Goal: Task Accomplishment & Management: Use online tool/utility

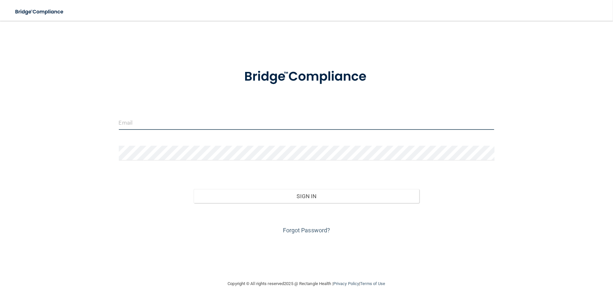
click at [203, 126] on input "email" at bounding box center [306, 122] width 375 height 15
type input "[EMAIL_ADDRESS][DOMAIN_NAME]"
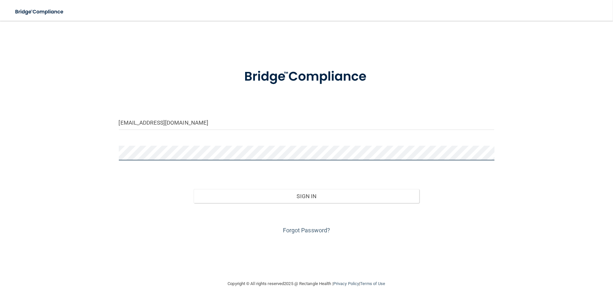
click at [194, 189] on button "Sign In" at bounding box center [306, 196] width 225 height 14
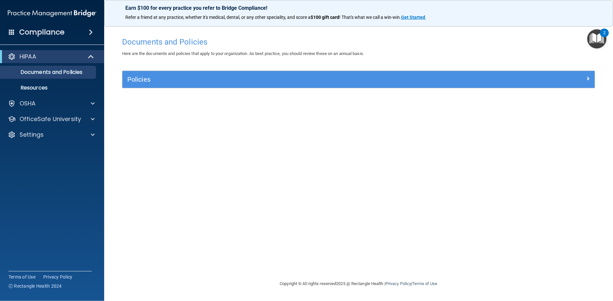
click at [195, 86] on div "Policies" at bounding box center [358, 79] width 472 height 17
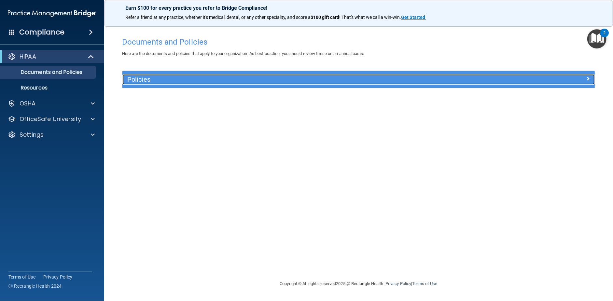
click at [586, 81] on span at bounding box center [588, 78] width 4 height 8
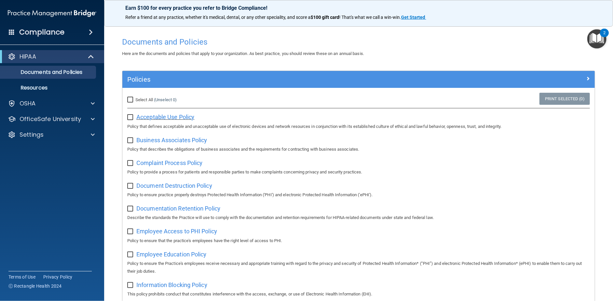
click at [149, 116] on span "Acceptable Use Policy" at bounding box center [165, 117] width 58 height 7
click at [131, 98] on input "Select All (Unselect 0) Unselect All" at bounding box center [130, 99] width 7 height 5
checkbox input "true"
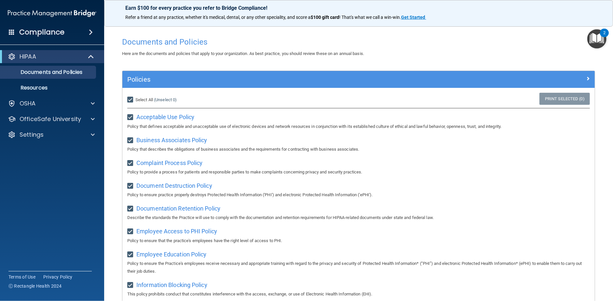
checkbox input "true"
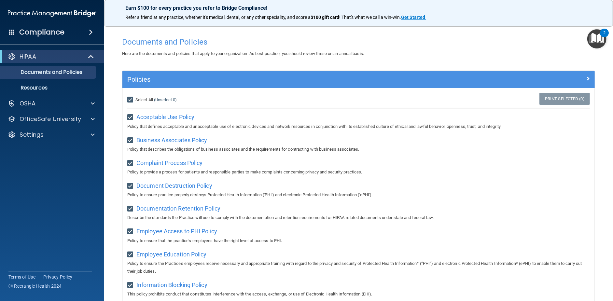
checkbox input "true"
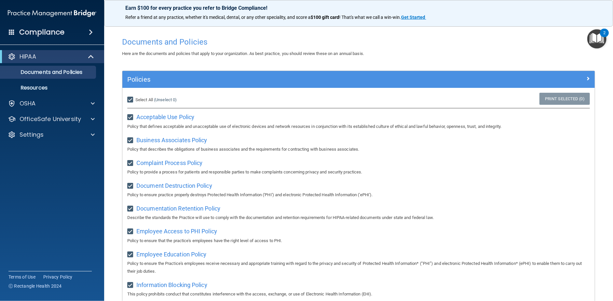
checkbox input "true"
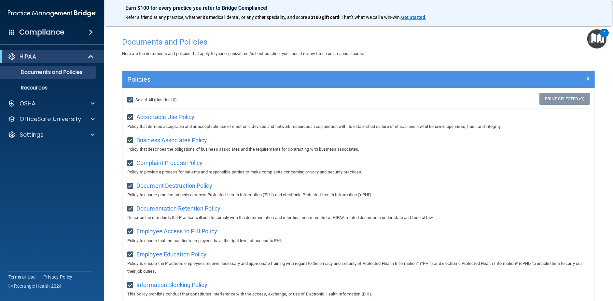
checkbox input "true"
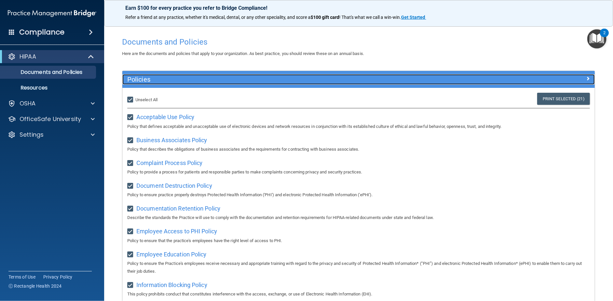
click at [586, 77] on span at bounding box center [588, 78] width 4 height 8
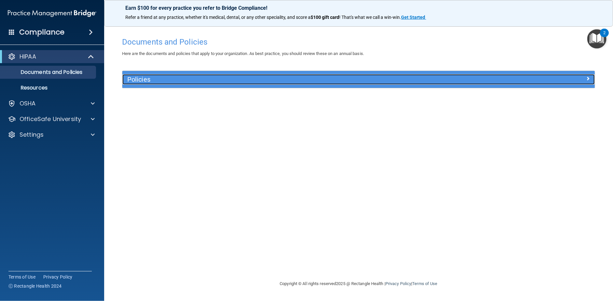
click at [128, 83] on div "Policies" at bounding box center [299, 79] width 354 height 10
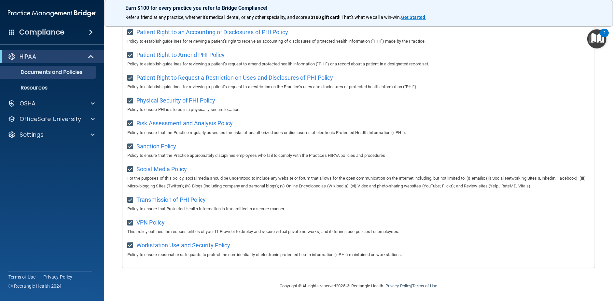
scroll to position [354, 0]
click at [91, 59] on span at bounding box center [92, 57] width 6 height 8
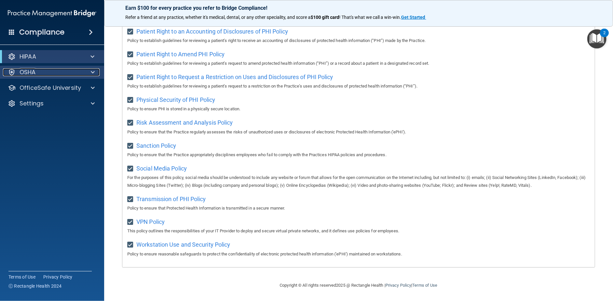
click at [91, 73] on span at bounding box center [93, 72] width 4 height 8
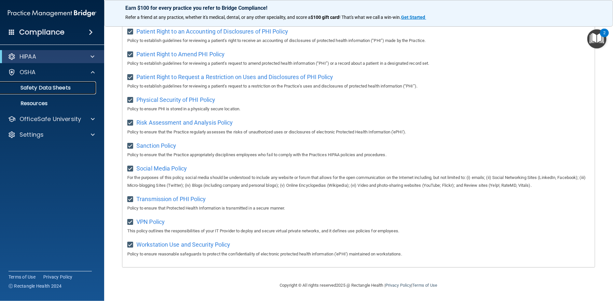
click at [59, 87] on p "Safety Data Sheets" at bounding box center [48, 88] width 89 height 7
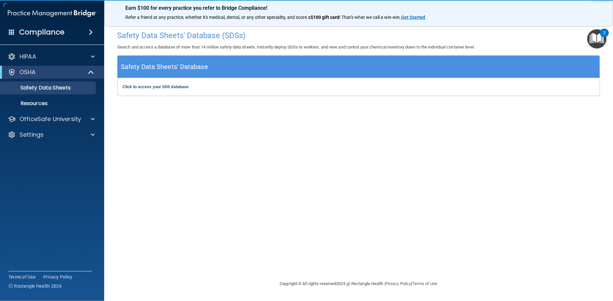
click at [163, 67] on h5 "Safety Data Sheets' Database" at bounding box center [164, 66] width 87 height 11
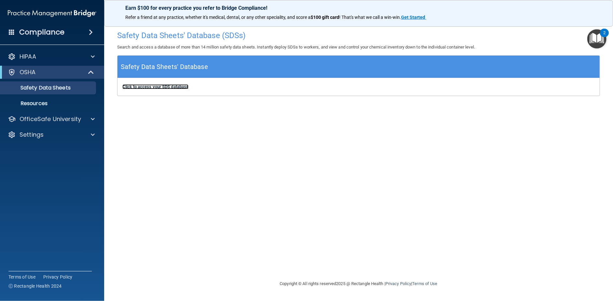
click at [172, 87] on b "Click to access your SDS database" at bounding box center [155, 86] width 66 height 5
click at [41, 101] on p "Resources" at bounding box center [48, 103] width 89 height 7
